Goal: Task Accomplishment & Management: Use online tool/utility

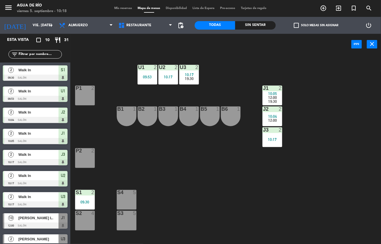
click at [326, 123] on div "U1 2 09:53 U2 2 10:17 U3 2 10:17 19:30 J1 2 10:05 12:00 19:30 P1 2 J2 2 10:04 1…" at bounding box center [227, 149] width 307 height 189
click at [210, 140] on div "U1 2 09:53 U2 2 10:17 U3 2 10:17 19:30 J1 2 10:05 12:00 19:30 P1 2 J2 2 10:04 1…" at bounding box center [227, 149] width 307 height 189
click at [213, 150] on div "U1 2 09:53 U2 2 10:17 U3 2 10:17 19:30 J1 2 10:05 12:00 19:30 P1 2 J2 2 10:04 1…" at bounding box center [227, 149] width 307 height 189
click at [238, 193] on div "U1 2 09:53 U2 2 10:17 U3 2 10:17 19:30 J1 2 10:05 12:00 19:30 P1 2 J2 2 10:04 1…" at bounding box center [227, 149] width 307 height 189
click at [256, 28] on div "Sin sentar" at bounding box center [256, 25] width 41 height 8
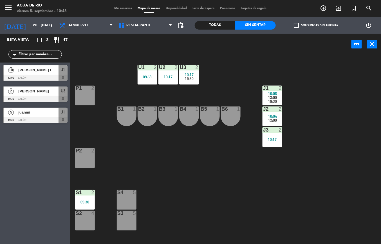
click at [83, 192] on div at bounding box center [84, 192] width 9 height 5
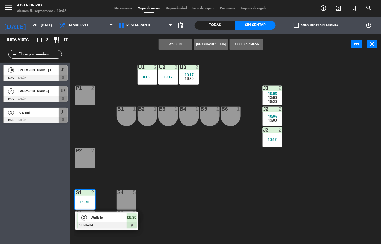
click at [110, 219] on span "Walk In" at bounding box center [109, 218] width 36 height 6
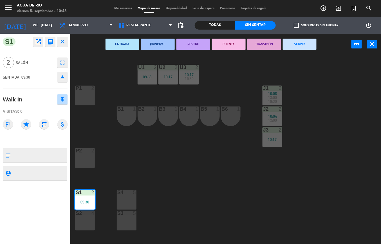
click at [304, 49] on button "SERVIR" at bounding box center [300, 44] width 34 height 11
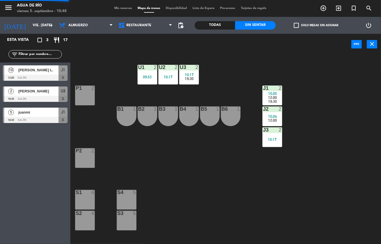
click at [87, 203] on div "S1 4" at bounding box center [85, 200] width 20 height 20
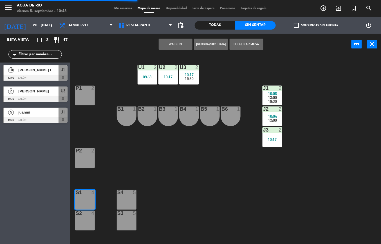
click at [177, 42] on button "WALK IN" at bounding box center [176, 44] width 34 height 11
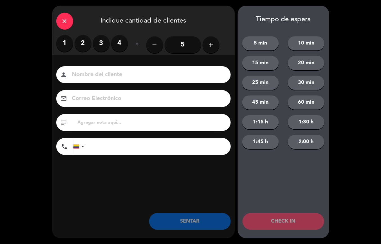
click at [78, 42] on label "2" at bounding box center [83, 43] width 17 height 17
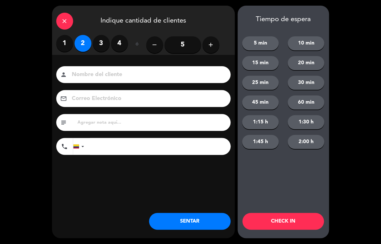
click at [183, 214] on button "SENTAR" at bounding box center [190, 221] width 82 height 17
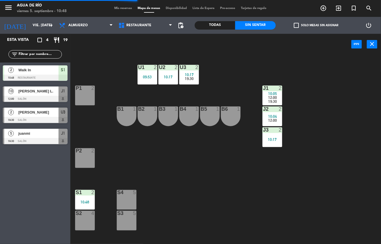
click at [91, 220] on div "S2 4" at bounding box center [85, 221] width 20 height 20
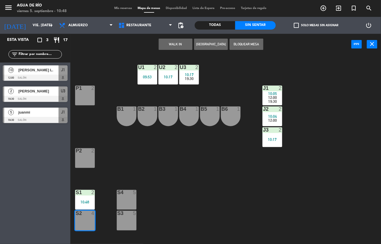
click at [180, 45] on button "WALK IN" at bounding box center [176, 44] width 34 height 11
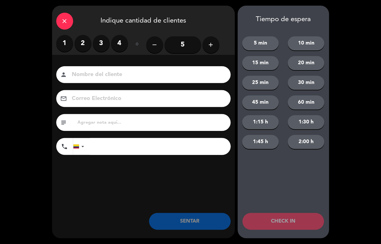
click at [67, 41] on label "1" at bounding box center [64, 43] width 17 height 17
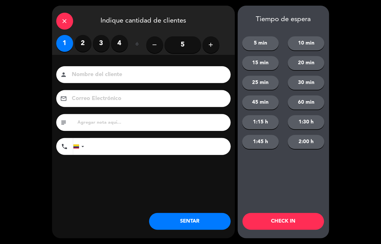
click at [173, 230] on button "SENTAR" at bounding box center [190, 221] width 82 height 17
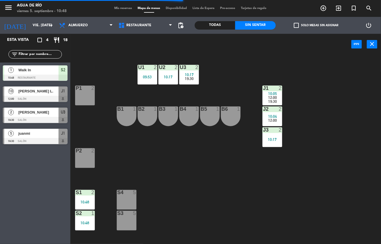
click at [125, 192] on div at bounding box center [126, 192] width 9 height 5
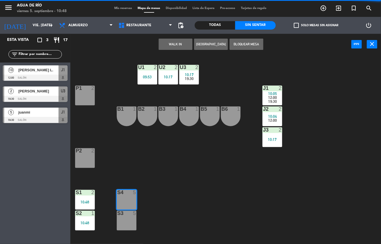
click at [174, 159] on div "U1 2 09:53 U2 2 10:17 U3 2 10:17 19:30 J1 2 10:05 12:00 19:30 P1 2 J2 2 10:04 1…" at bounding box center [227, 149] width 307 height 189
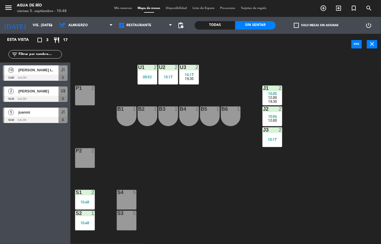
click at [124, 223] on div "S3 5" at bounding box center [127, 221] width 20 height 20
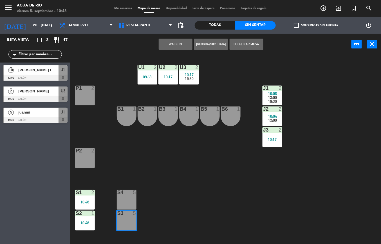
click at [177, 42] on button "WALK IN" at bounding box center [176, 44] width 34 height 11
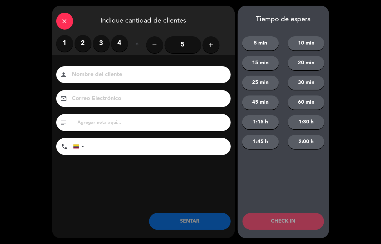
click at [100, 37] on label "3" at bounding box center [101, 43] width 17 height 17
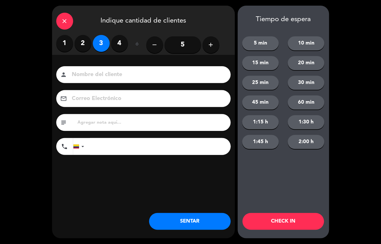
click at [185, 222] on button "SENTAR" at bounding box center [190, 221] width 82 height 17
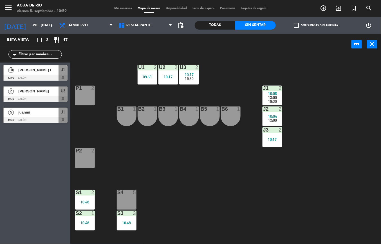
click at [279, 114] on div "10:04" at bounding box center [273, 116] width 20 height 4
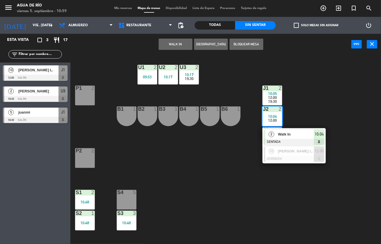
click at [283, 136] on span "Walk In" at bounding box center [296, 134] width 36 height 6
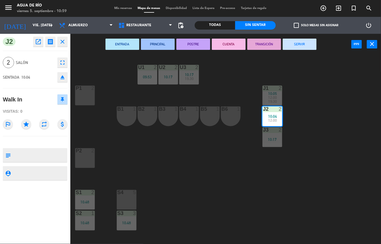
click at [298, 45] on button "SERVIR" at bounding box center [300, 44] width 34 height 11
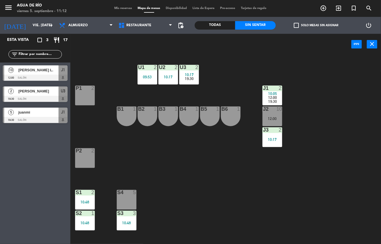
click at [191, 68] on div at bounding box center [189, 67] width 9 height 5
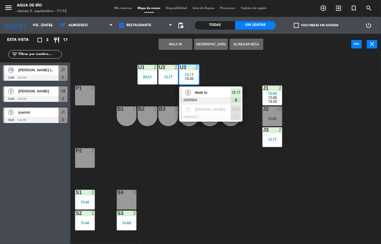
click at [208, 93] on span "Walk In" at bounding box center [213, 93] width 36 height 6
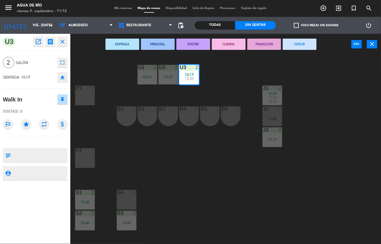
click at [300, 43] on button "SERVIR" at bounding box center [300, 44] width 34 height 11
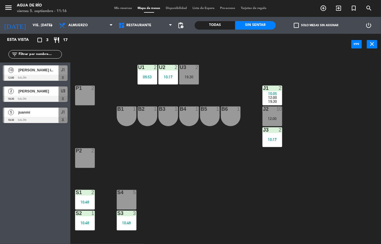
click at [163, 75] on div "10:17" at bounding box center [169, 77] width 20 height 4
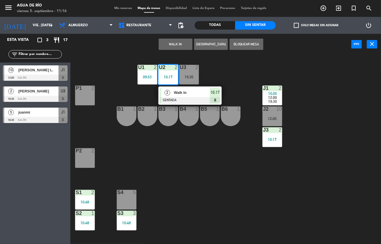
click at [193, 85] on div "U3 2 19:30" at bounding box center [189, 75] width 20 height 20
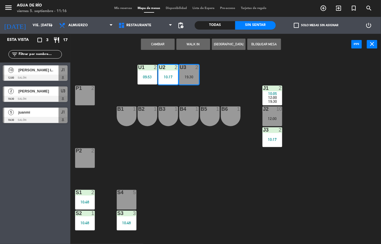
click at [237, 72] on div "U1 2 09:53 U2 2 10:17 U3 2 19:30 J1 2 10:05 12:00 19:30 P1 2 J2 10 12:00 B1 1 B…" at bounding box center [227, 149] width 307 height 189
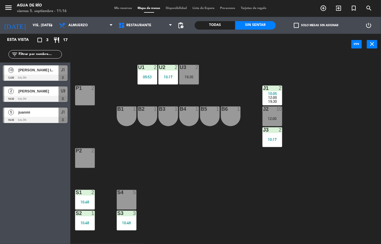
click at [167, 76] on div "10:17" at bounding box center [169, 77] width 20 height 4
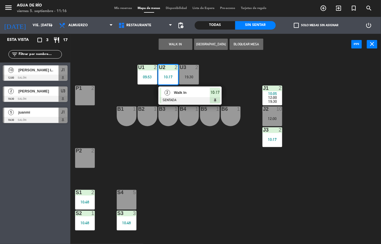
click at [172, 99] on div at bounding box center [190, 100] width 61 height 6
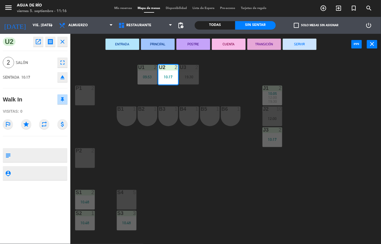
click at [307, 43] on button "SERVIR" at bounding box center [300, 44] width 34 height 11
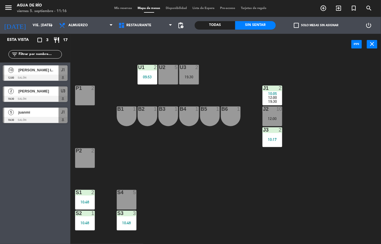
click at [194, 83] on div "U3 2 19:30" at bounding box center [189, 75] width 20 height 20
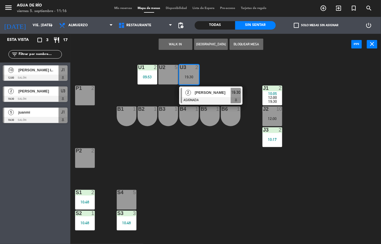
click at [177, 43] on button "WALK IN" at bounding box center [176, 44] width 34 height 11
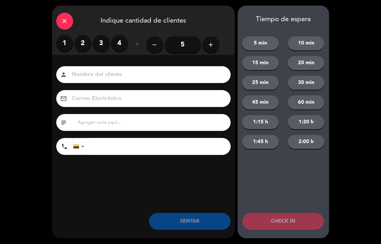
click at [100, 39] on label "3" at bounding box center [101, 43] width 17 height 17
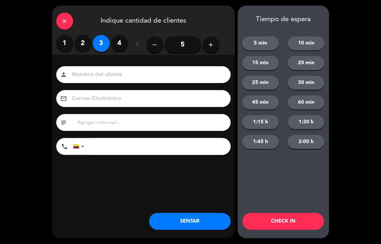
click at [101, 43] on label "3" at bounding box center [101, 43] width 17 height 17
click at [85, 44] on label "2" at bounding box center [83, 43] width 17 height 17
click at [194, 215] on button "SENTAR" at bounding box center [190, 221] width 82 height 17
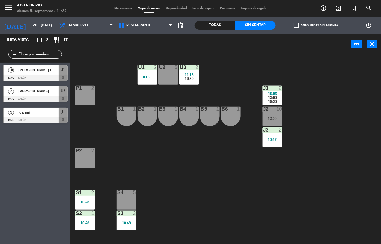
click at [82, 157] on div "P2 2" at bounding box center [85, 158] width 20 height 20
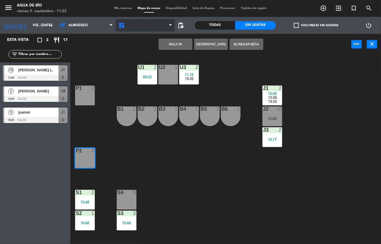
click at [172, 29] on span "Restaurante" at bounding box center [145, 25] width 59 height 12
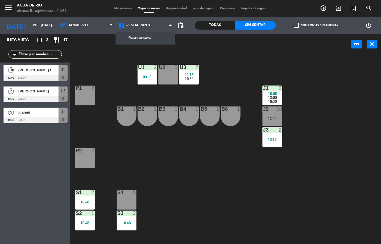
click at [106, 77] on div "U1 2 09:53 U2 5 U3 2 11:16 19:30 J1 2 10:05 12:00 19:30 P1 2 J2 10 12:00 B1 1 B…" at bounding box center [227, 149] width 307 height 189
click at [84, 151] on div at bounding box center [84, 150] width 9 height 5
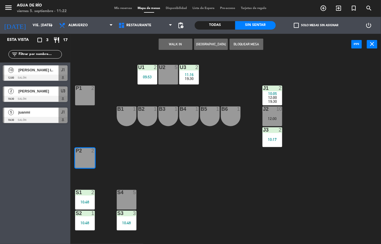
click at [175, 43] on button "WALK IN" at bounding box center [176, 44] width 34 height 11
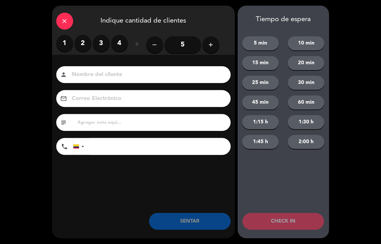
click at [63, 41] on label "1" at bounding box center [64, 43] width 17 height 17
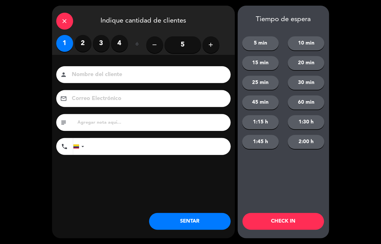
click at [185, 205] on div "close Indique cantidad de clientes 1 2 3 4 ó remove 5 add Nombre del cliente pe…" at bounding box center [143, 122] width 183 height 233
click at [189, 218] on button "SENTAR" at bounding box center [190, 221] width 82 height 17
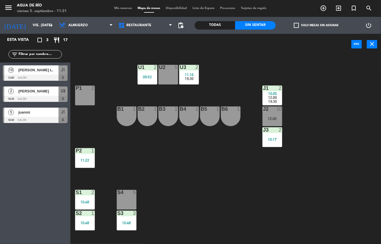
click at [274, 136] on div "J3 2 10:17" at bounding box center [273, 137] width 20 height 20
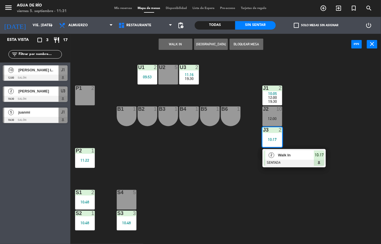
click at [285, 155] on span "Walk In" at bounding box center [296, 155] width 36 height 6
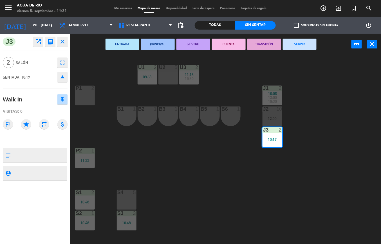
click at [291, 41] on button "SERVIR" at bounding box center [300, 44] width 34 height 11
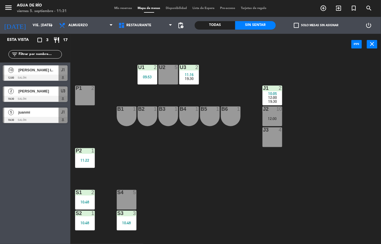
click at [90, 190] on div "2" at bounding box center [94, 192] width 9 height 5
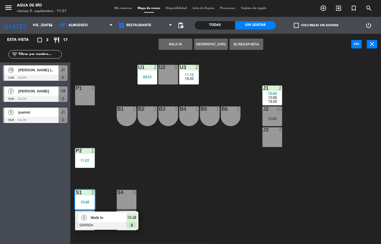
click at [114, 221] on div "Walk In" at bounding box center [108, 217] width 37 height 9
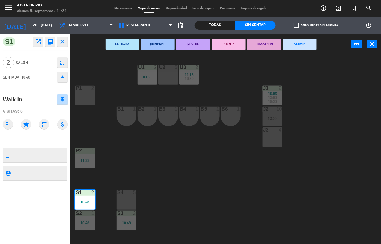
click at [301, 47] on button "SERVIR" at bounding box center [300, 44] width 34 height 11
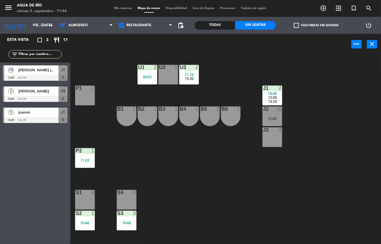
click at [273, 95] on span "12:00" at bounding box center [273, 97] width 9 height 5
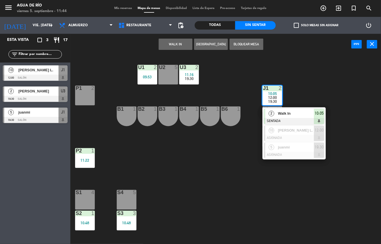
click at [292, 113] on span "Walk In" at bounding box center [296, 113] width 36 height 6
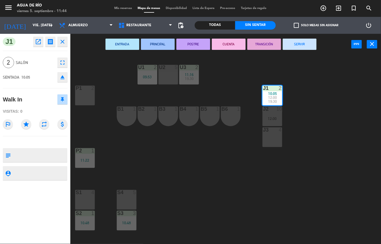
click at [304, 42] on button "SERVIR" at bounding box center [300, 44] width 34 height 11
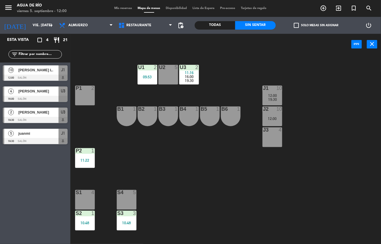
click at [51, 70] on span "[PERSON_NAME] L." at bounding box center [38, 70] width 40 height 6
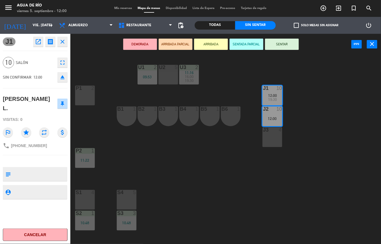
click at [292, 41] on button "SENTAR" at bounding box center [282, 44] width 34 height 11
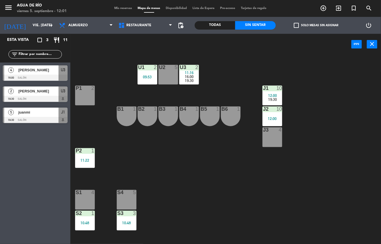
click at [88, 221] on div "10:48" at bounding box center [85, 223] width 20 height 4
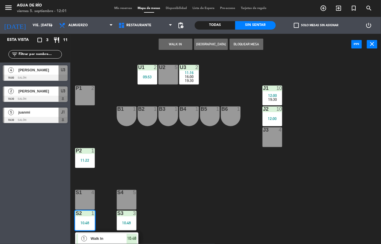
click at [132, 238] on span "10:48" at bounding box center [132, 238] width 9 height 7
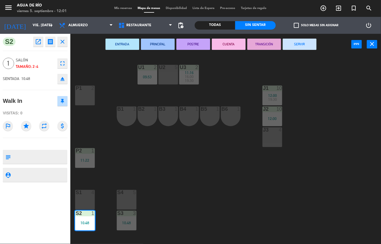
click at [310, 39] on button "SERVIR" at bounding box center [300, 44] width 34 height 11
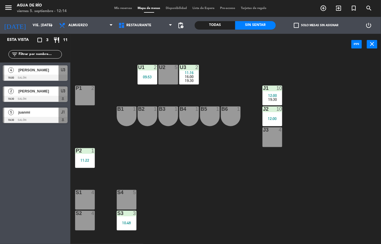
click at [147, 72] on div "U1 2 09:53" at bounding box center [148, 75] width 20 height 20
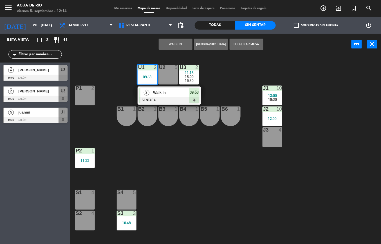
click at [180, 97] on div at bounding box center [169, 100] width 61 height 6
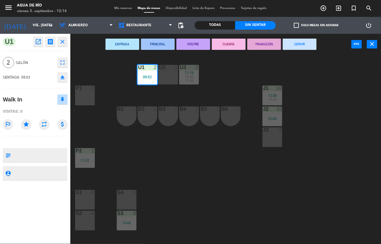
click at [296, 43] on button "SERVIR" at bounding box center [300, 44] width 34 height 11
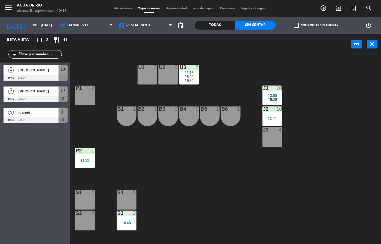
click at [170, 66] on div at bounding box center [168, 67] width 9 height 5
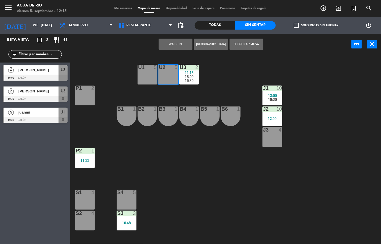
click at [176, 42] on button "WALK IN" at bounding box center [176, 44] width 34 height 11
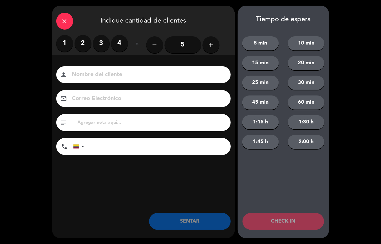
click at [59, 49] on label "1" at bounding box center [64, 43] width 17 height 17
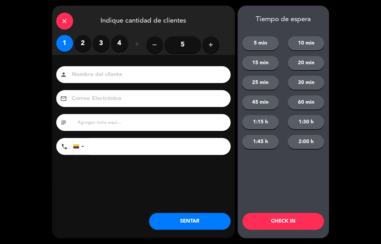
click at [199, 224] on button "SENTAR" at bounding box center [190, 221] width 82 height 17
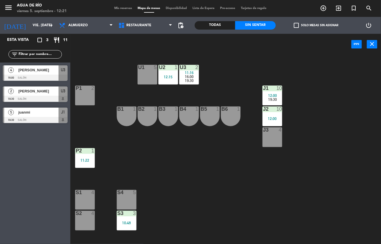
click at [191, 77] on span "16:00" at bounding box center [189, 76] width 9 height 5
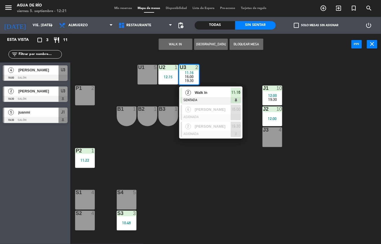
click at [223, 90] on span "Walk In" at bounding box center [213, 93] width 36 height 6
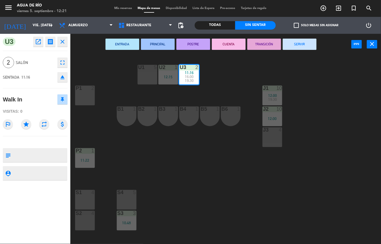
click at [295, 45] on button "SERVIR" at bounding box center [300, 44] width 34 height 11
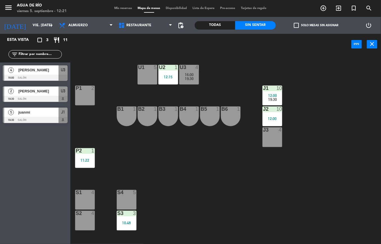
click at [216, 175] on div "U1 5 U2 1 12:15 U3 4 16:00 19:30 J1 10 12:00 19:30 P1 2 J2 10 12:00 B1 1 B2 1 B…" at bounding box center [227, 149] width 307 height 189
click at [93, 157] on div "P2 1 11:22" at bounding box center [85, 158] width 20 height 20
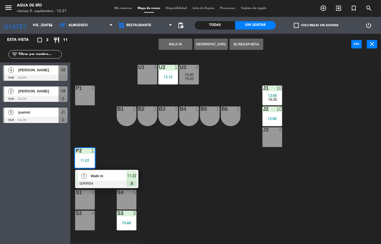
click at [128, 178] on span "11:22" at bounding box center [132, 175] width 9 height 7
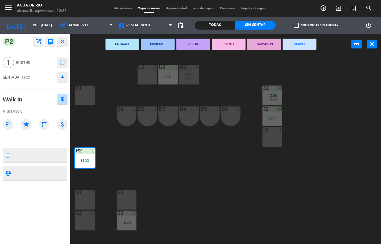
click at [303, 43] on button "SERVIR" at bounding box center [300, 44] width 34 height 11
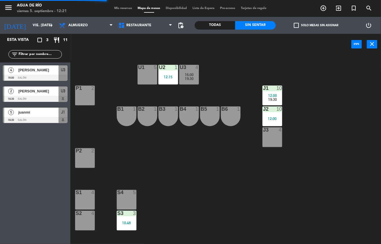
click at [84, 94] on div "P1 2" at bounding box center [85, 96] width 20 height 20
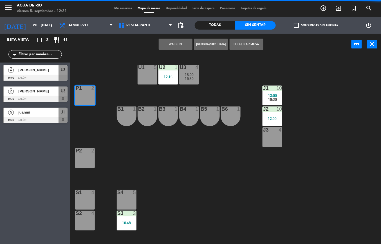
click at [177, 44] on button "WALK IN" at bounding box center [176, 44] width 34 height 11
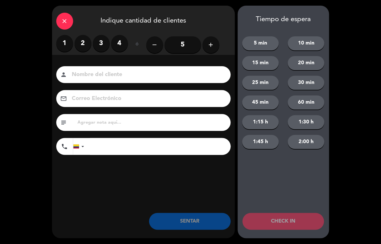
click at [65, 39] on label "1" at bounding box center [64, 43] width 17 height 17
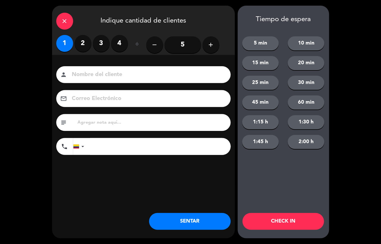
click at [181, 222] on button "SENTAR" at bounding box center [190, 221] width 82 height 17
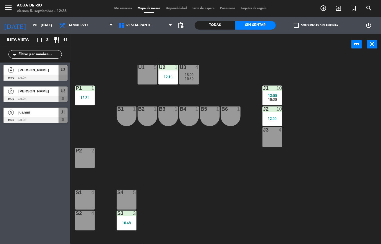
click at [272, 94] on span "12:00" at bounding box center [273, 95] width 9 height 5
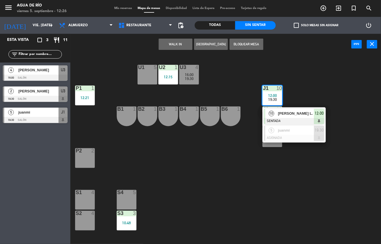
click at [270, 113] on span "10" at bounding box center [272, 114] width 6 height 6
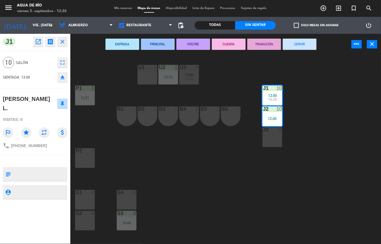
click at [88, 201] on div "S1 4" at bounding box center [85, 200] width 20 height 20
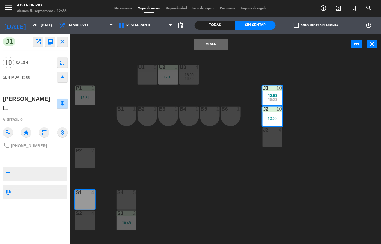
click at [85, 225] on div "S2 4" at bounding box center [85, 221] width 20 height 20
click at [216, 43] on button "Mover y Unir" at bounding box center [211, 44] width 34 height 11
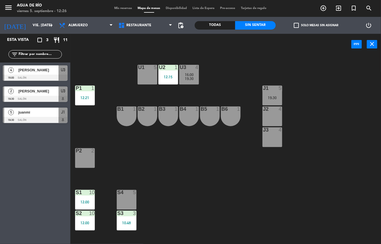
click at [145, 72] on div "U1 5" at bounding box center [148, 75] width 20 height 20
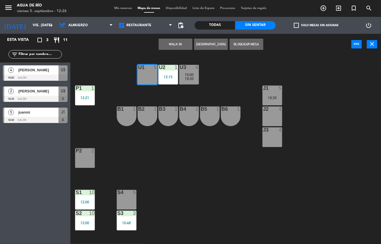
click at [174, 45] on button "WALK IN" at bounding box center [176, 44] width 34 height 11
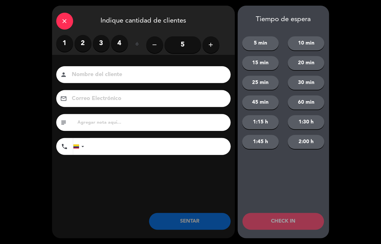
click at [81, 44] on label "2" at bounding box center [83, 43] width 17 height 17
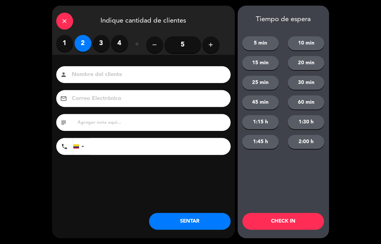
click at [185, 220] on button "SENTAR" at bounding box center [190, 221] width 82 height 17
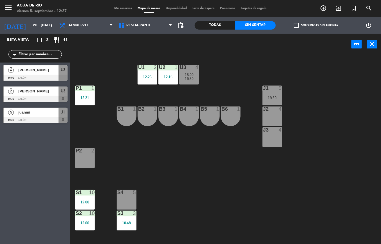
click at [237, 185] on div "U1 2 12:26 U2 1 12:15 U3 4 16:00 19:30 J1 5 19:30 P1 1 12:21 J2 4 B1 1 B2 1 B3 …" at bounding box center [227, 149] width 307 height 189
click at [268, 120] on div "J2 4" at bounding box center [273, 116] width 20 height 20
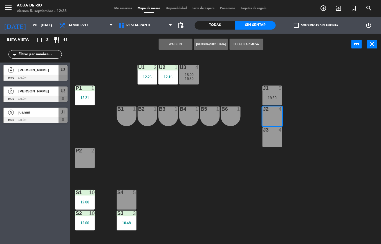
click at [174, 45] on button "WALK IN" at bounding box center [176, 44] width 34 height 11
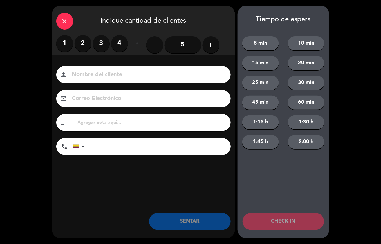
click at [85, 45] on label "2" at bounding box center [83, 43] width 17 height 17
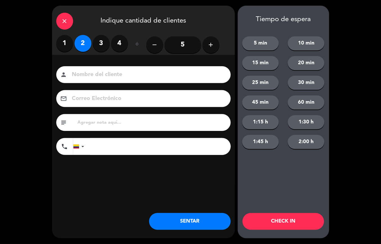
click at [187, 221] on button "SENTAR" at bounding box center [190, 221] width 82 height 17
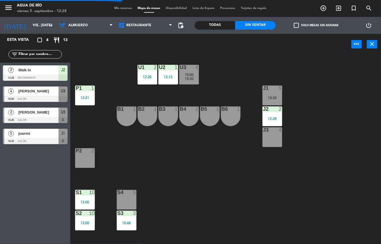
click at [335, 149] on div "U1 2 12:26 U2 1 12:15 U3 4 16:00 19:30 J1 5 19:30 P1 1 12:21 J2 2 12:28 B1 1 B2…" at bounding box center [227, 149] width 307 height 189
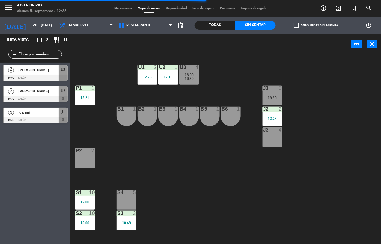
click at [143, 67] on div at bounding box center [147, 67] width 9 height 5
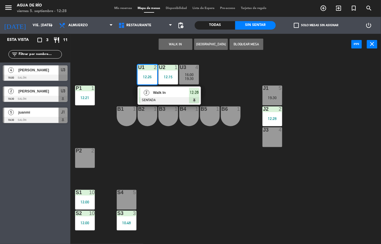
click at [184, 95] on span "Walk In" at bounding box center [171, 93] width 36 height 6
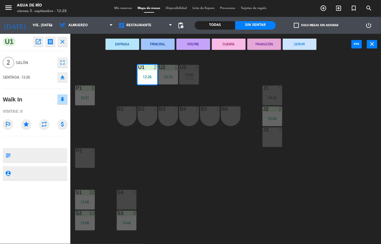
click at [305, 42] on button "SERVIR" at bounding box center [300, 44] width 34 height 11
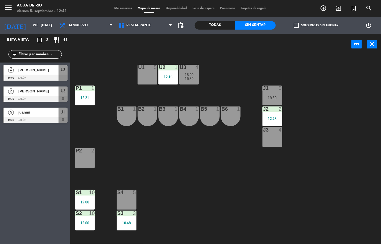
click at [274, 96] on div "19:30" at bounding box center [273, 98] width 20 height 4
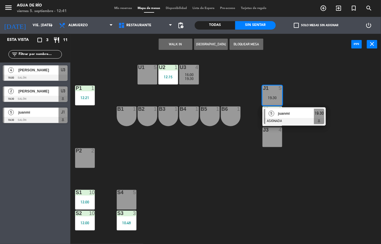
click at [177, 44] on button "WALK IN" at bounding box center [176, 44] width 34 height 11
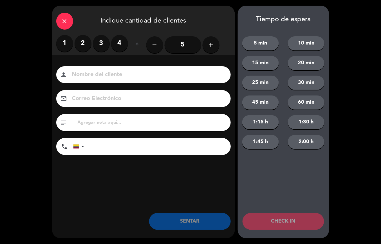
click at [81, 39] on label "2" at bounding box center [83, 43] width 17 height 17
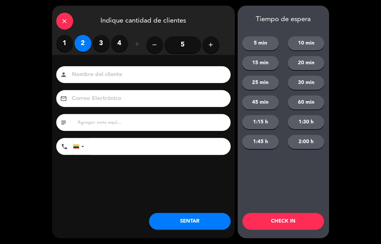
click at [214, 221] on button "SENTAR" at bounding box center [190, 221] width 82 height 17
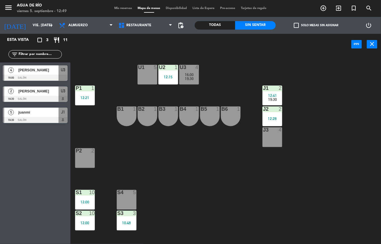
click at [185, 77] on div "19:30" at bounding box center [189, 79] width 20 height 4
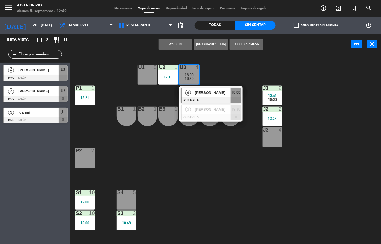
click at [173, 43] on button "WALK IN" at bounding box center [176, 44] width 34 height 11
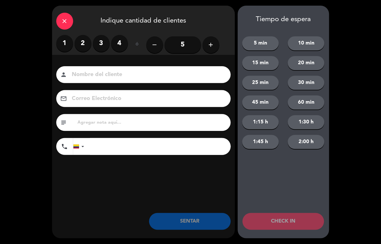
click at [87, 45] on label "2" at bounding box center [83, 43] width 17 height 17
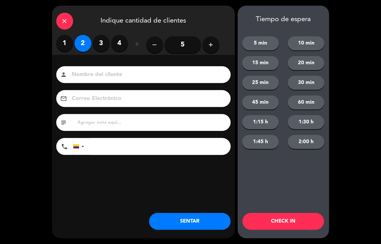
click at [194, 218] on button "SENTAR" at bounding box center [190, 221] width 82 height 17
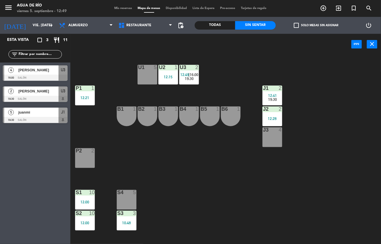
click at [130, 218] on div "S3 3 10:48" at bounding box center [127, 221] width 20 height 20
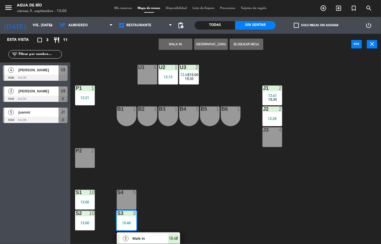
click at [139, 67] on div "U1" at bounding box center [138, 67] width 0 height 5
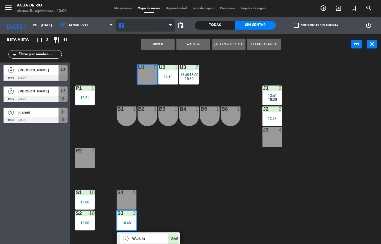
click at [156, 30] on span "Restaurante" at bounding box center [145, 25] width 59 height 12
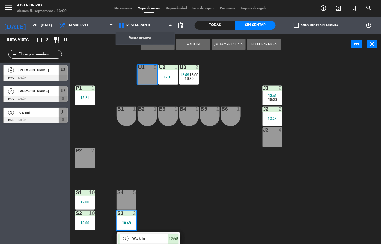
click at [100, 72] on div "U1 5 U2 1 12:15 U3 2 12:49 | 16:00 19:30 J1 2 12:41 19:30 P1 1 12:21 J2 2 12:28…" at bounding box center [227, 149] width 307 height 189
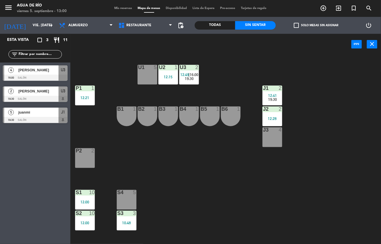
click at [146, 67] on div at bounding box center [147, 67] width 9 height 5
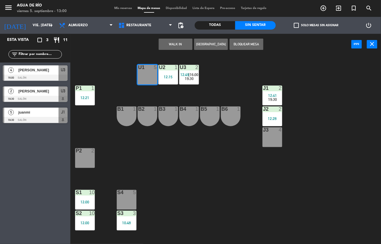
click at [166, 48] on button "WALK IN" at bounding box center [176, 44] width 34 height 11
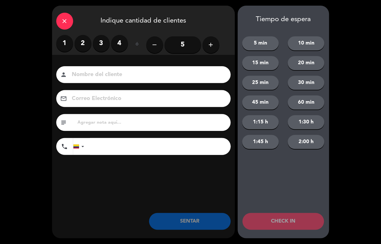
click at [63, 48] on label "1" at bounding box center [64, 43] width 17 height 17
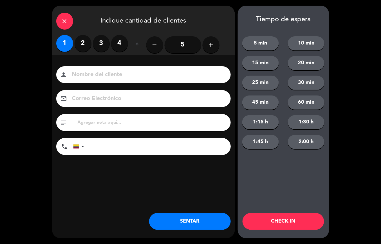
click at [192, 220] on button "SENTAR" at bounding box center [190, 221] width 82 height 17
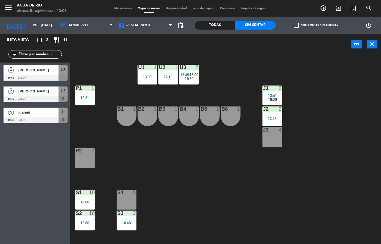
click at [90, 161] on div "P2 2" at bounding box center [85, 158] width 20 height 20
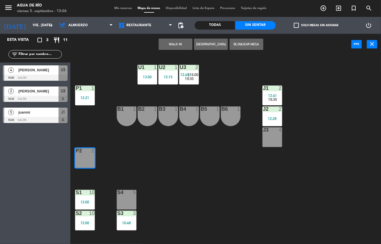
click at [176, 44] on button "WALK IN" at bounding box center [176, 44] width 34 height 11
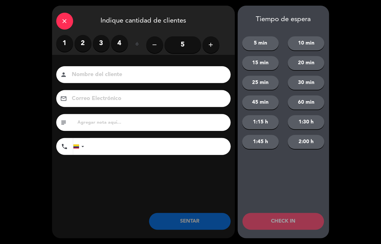
click at [85, 40] on label "2" at bounding box center [83, 43] width 17 height 17
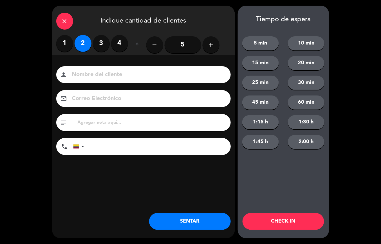
click at [206, 217] on button "SENTAR" at bounding box center [190, 221] width 82 height 17
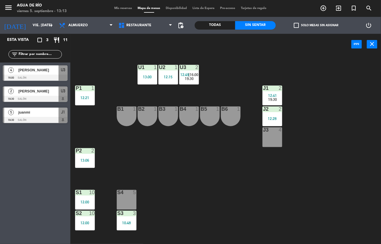
click at [278, 140] on div "J3 4" at bounding box center [273, 137] width 20 height 20
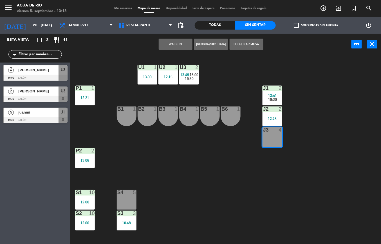
click at [174, 44] on button "WALK IN" at bounding box center [176, 44] width 34 height 11
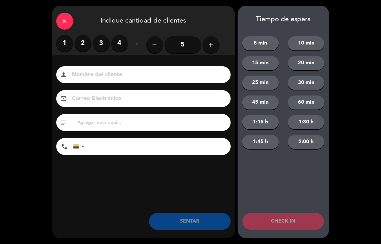
click at [78, 43] on label "2" at bounding box center [83, 43] width 17 height 17
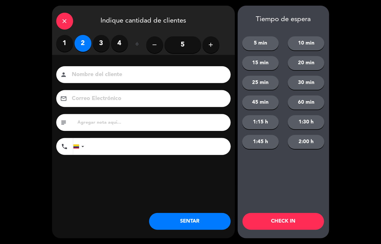
click at [179, 227] on button "SENTAR" at bounding box center [190, 221] width 82 height 17
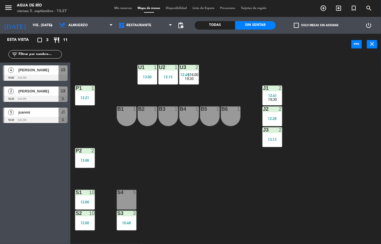
click at [264, 86] on div "J1" at bounding box center [263, 88] width 0 height 5
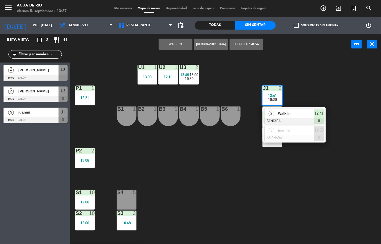
click at [296, 112] on span "Walk In" at bounding box center [296, 113] width 36 height 6
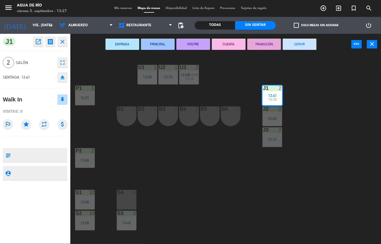
click at [292, 49] on button "SERVIR" at bounding box center [300, 44] width 34 height 11
